Goal: Navigation & Orientation: Find specific page/section

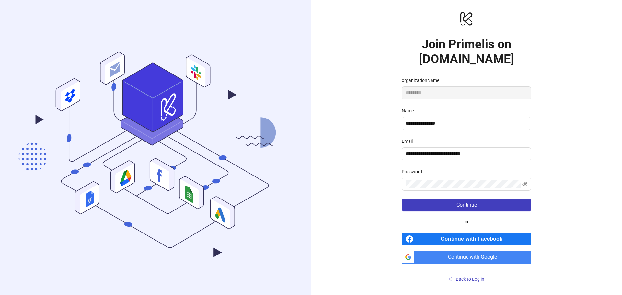
click at [472, 257] on span "Continue with Google" at bounding box center [475, 257] width 114 height 13
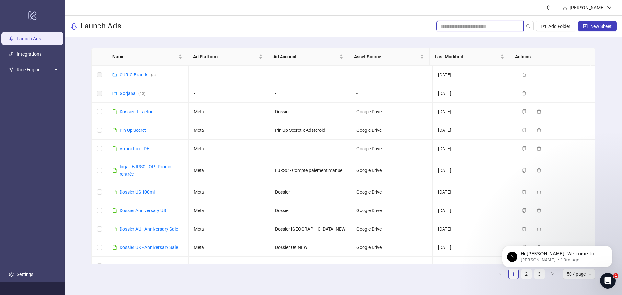
click at [459, 26] on input "search" at bounding box center [478, 26] width 74 height 7
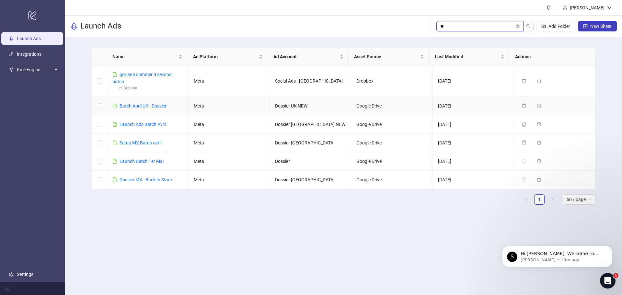
type input "*"
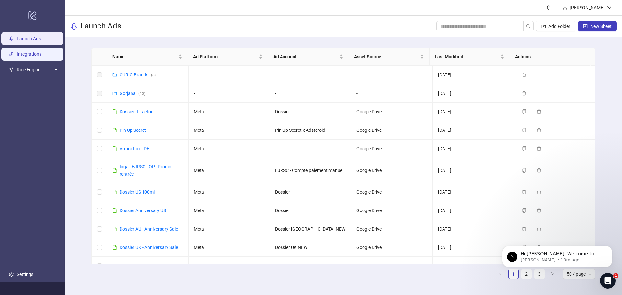
click at [41, 53] on link "Integrations" at bounding box center [29, 54] width 25 height 5
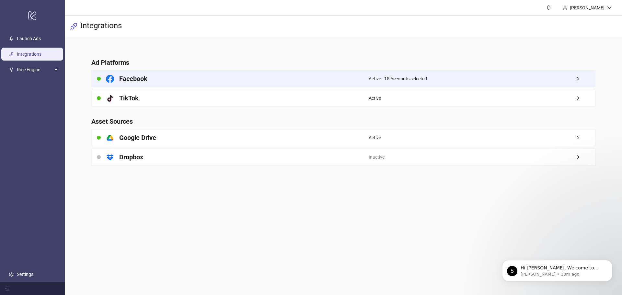
click at [165, 74] on div "Facebook" at bounding box center [230, 79] width 277 height 16
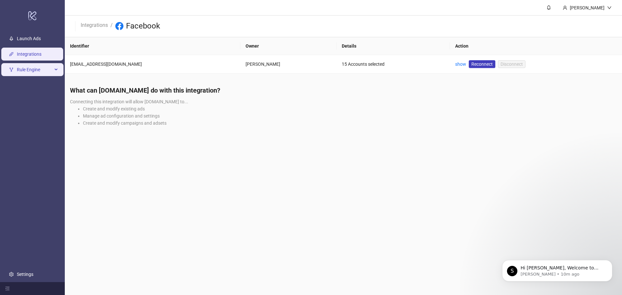
click at [41, 68] on span "Rule Engine" at bounding box center [35, 69] width 36 height 13
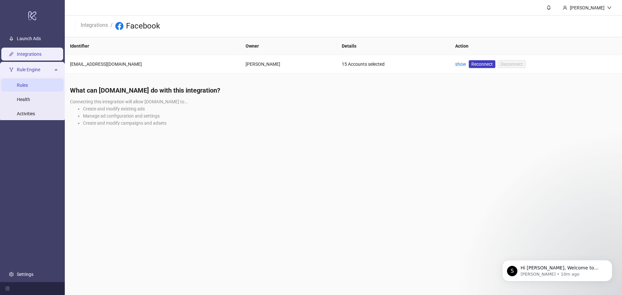
click at [28, 84] on link "Rules" at bounding box center [22, 85] width 11 height 5
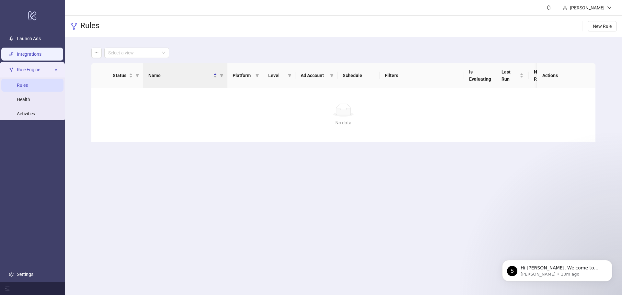
click at [41, 53] on link "Integrations" at bounding box center [29, 54] width 25 height 5
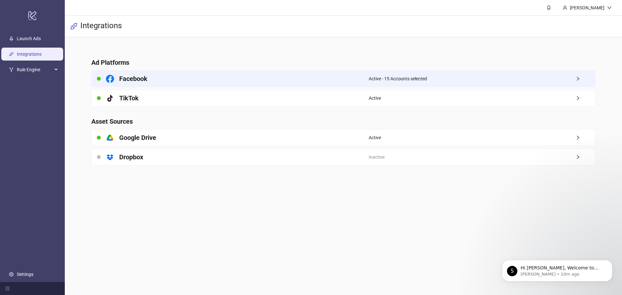
click at [397, 78] on span "Active - 15 Accounts selected" at bounding box center [398, 78] width 58 height 7
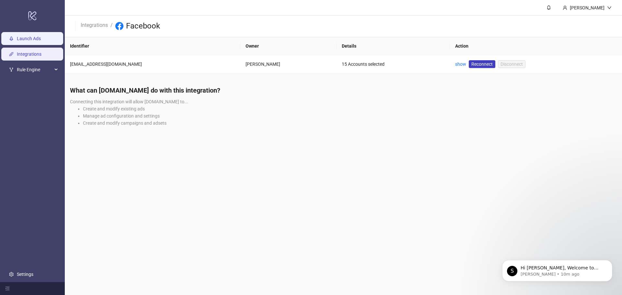
click at [22, 36] on link "Launch Ads" at bounding box center [29, 38] width 24 height 5
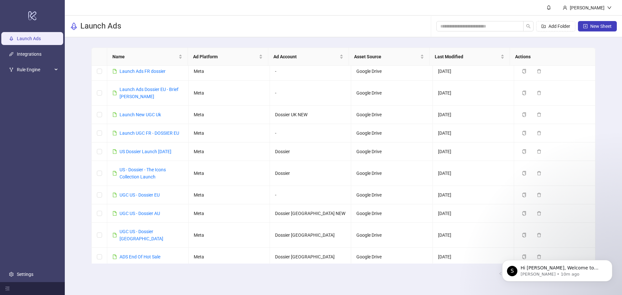
scroll to position [629, 0]
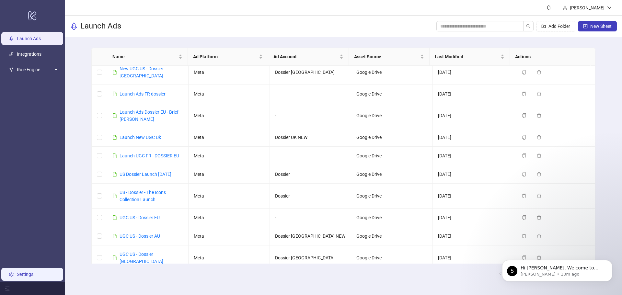
click at [17, 274] on link "Settings" at bounding box center [25, 274] width 17 height 5
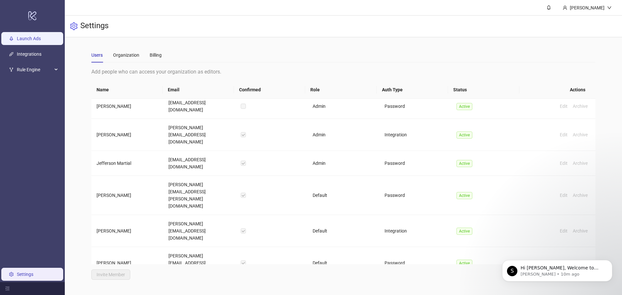
scroll to position [28, 0]
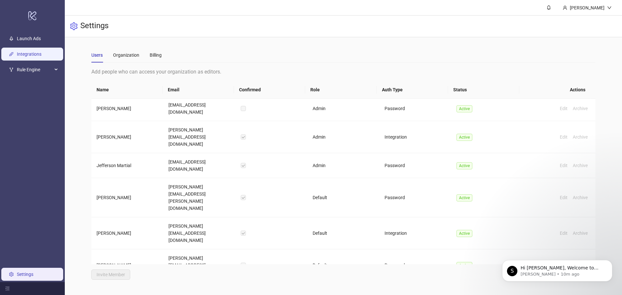
click at [37, 54] on link "Integrations" at bounding box center [29, 54] width 25 height 5
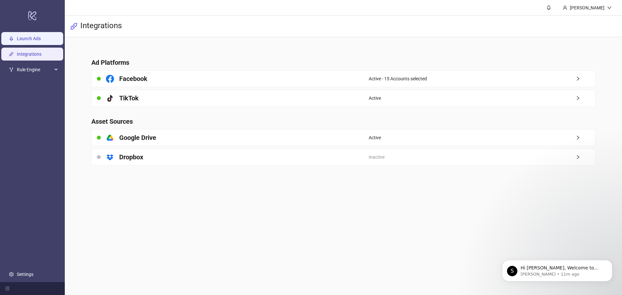
click at [33, 36] on link "Launch Ads" at bounding box center [29, 38] width 24 height 5
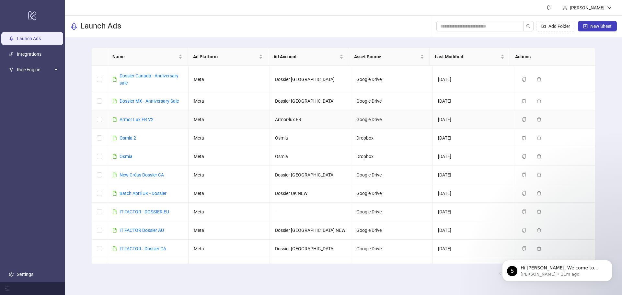
scroll to position [324, 0]
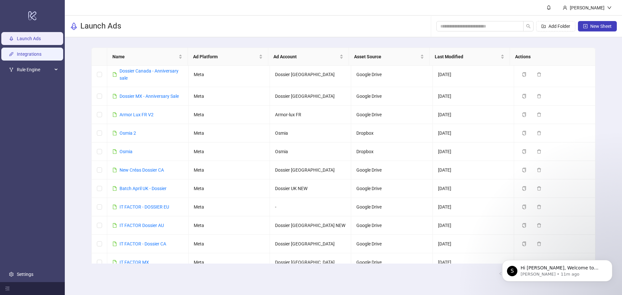
click at [28, 53] on link "Integrations" at bounding box center [29, 54] width 25 height 5
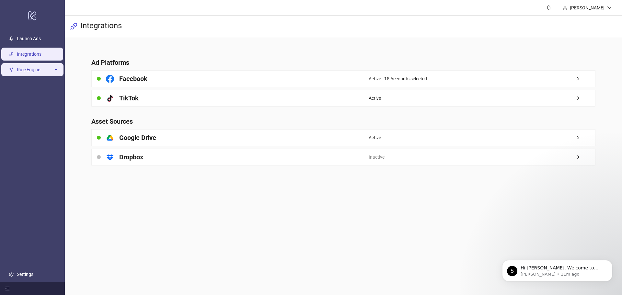
click at [22, 71] on span "Rule Engine" at bounding box center [35, 69] width 36 height 13
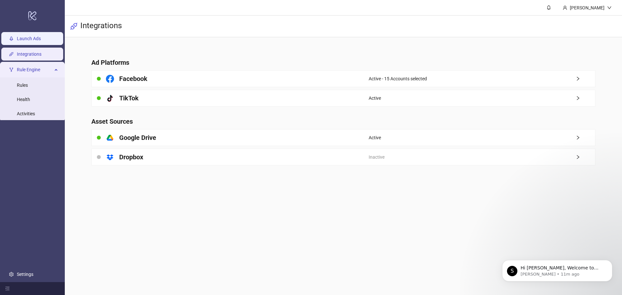
click at [29, 36] on link "Launch Ads" at bounding box center [29, 38] width 24 height 5
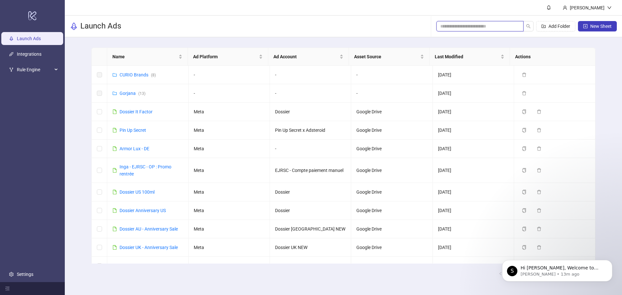
click at [459, 25] on input "search" at bounding box center [478, 26] width 74 height 7
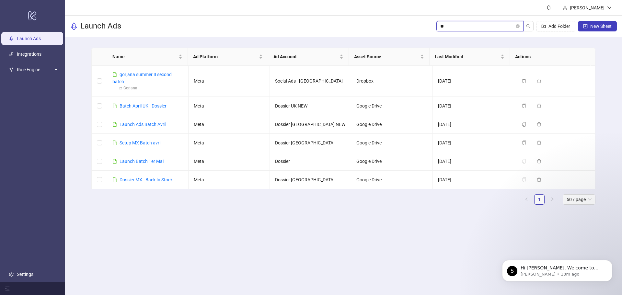
type input "**"
click at [611, 262] on icon "Dismiss notification" at bounding box center [611, 262] width 4 height 4
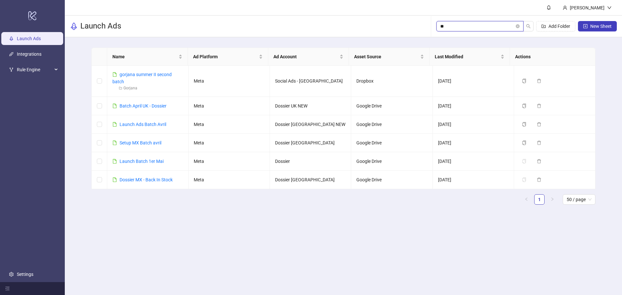
drag, startPoint x: 445, startPoint y: 28, endPoint x: 438, endPoint y: 27, distance: 7.2
click at [438, 27] on span "**" at bounding box center [480, 26] width 87 height 10
